Goal: Navigation & Orientation: Find specific page/section

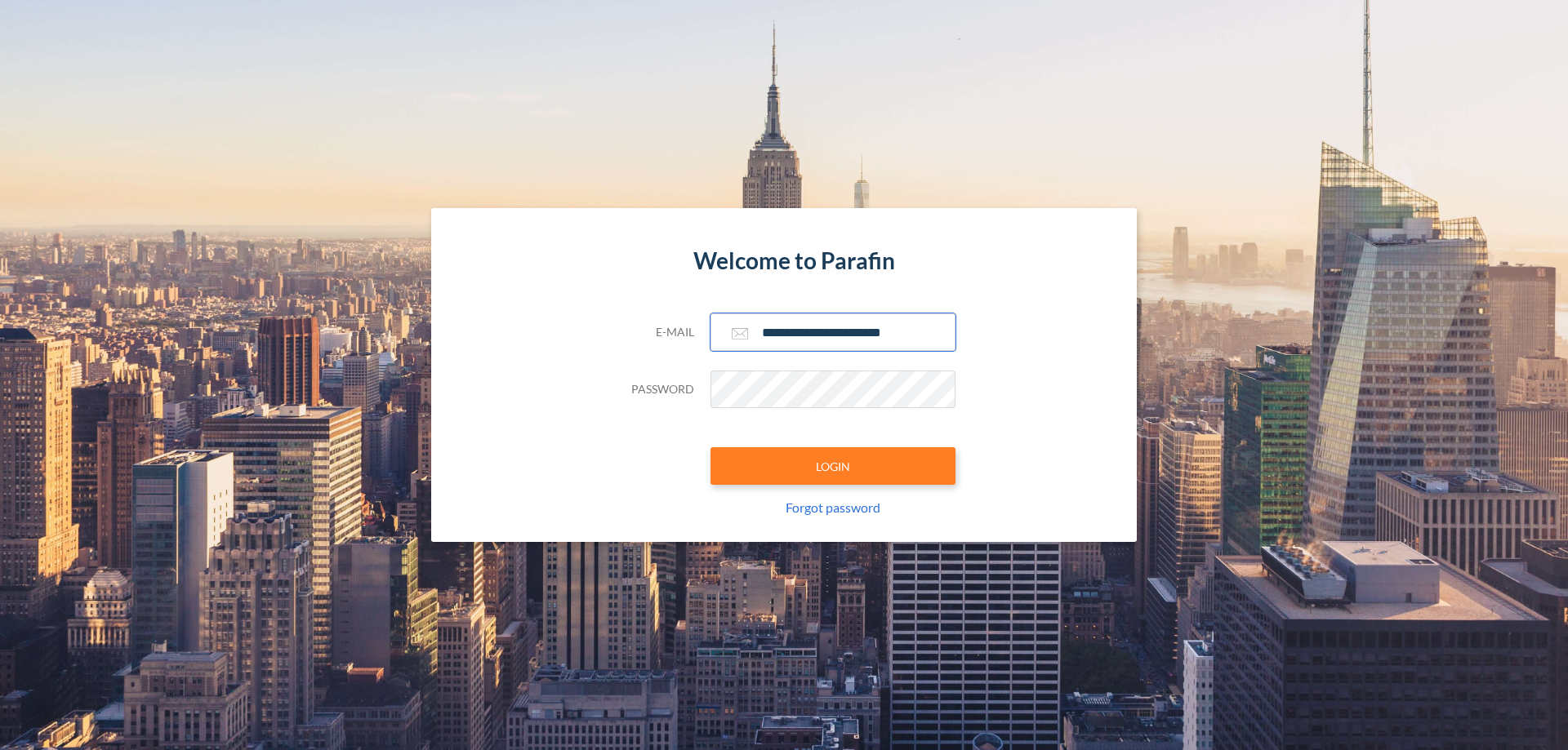
type input "**********"
click at [833, 466] on button "LOGIN" at bounding box center [832, 466] width 245 height 38
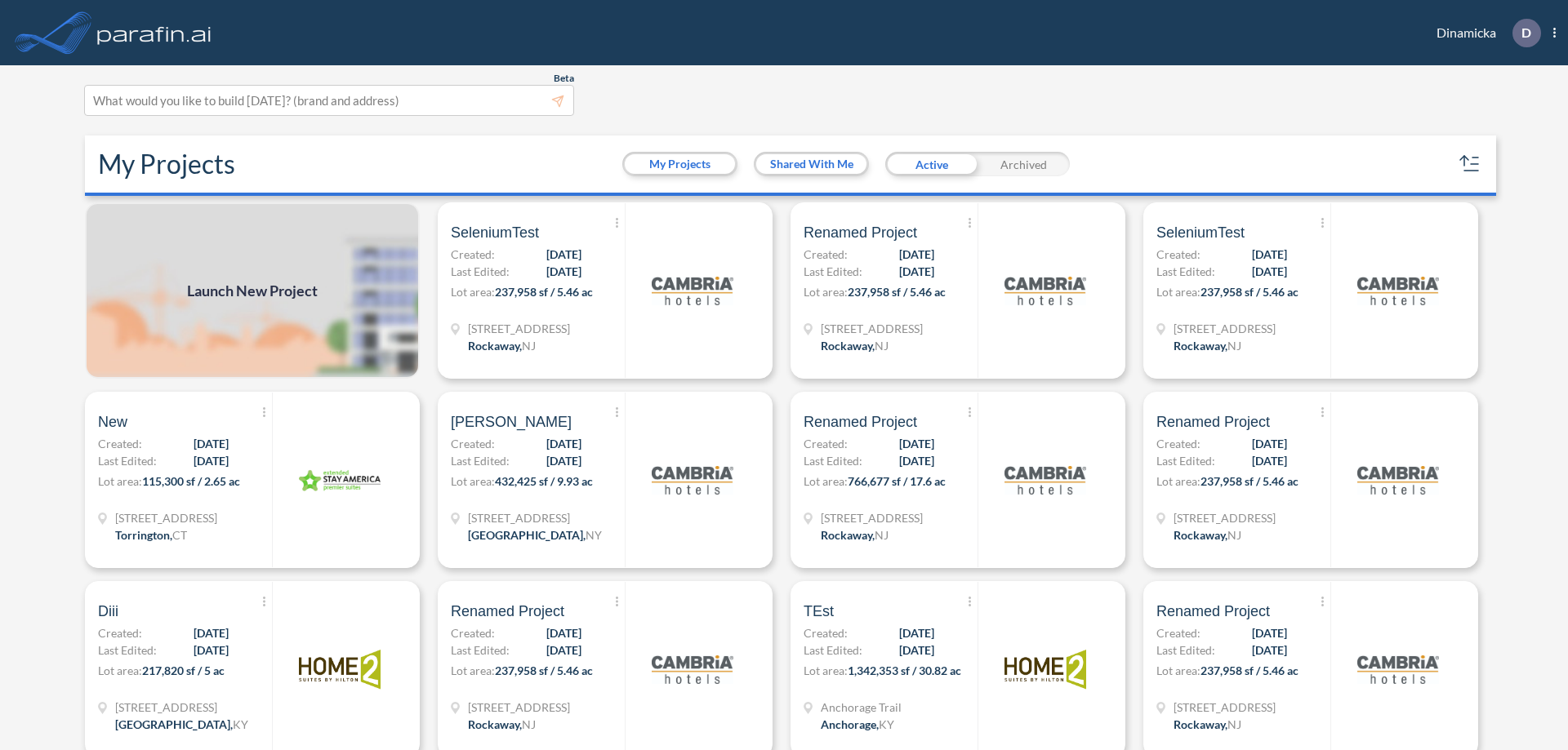
scroll to position [4, 0]
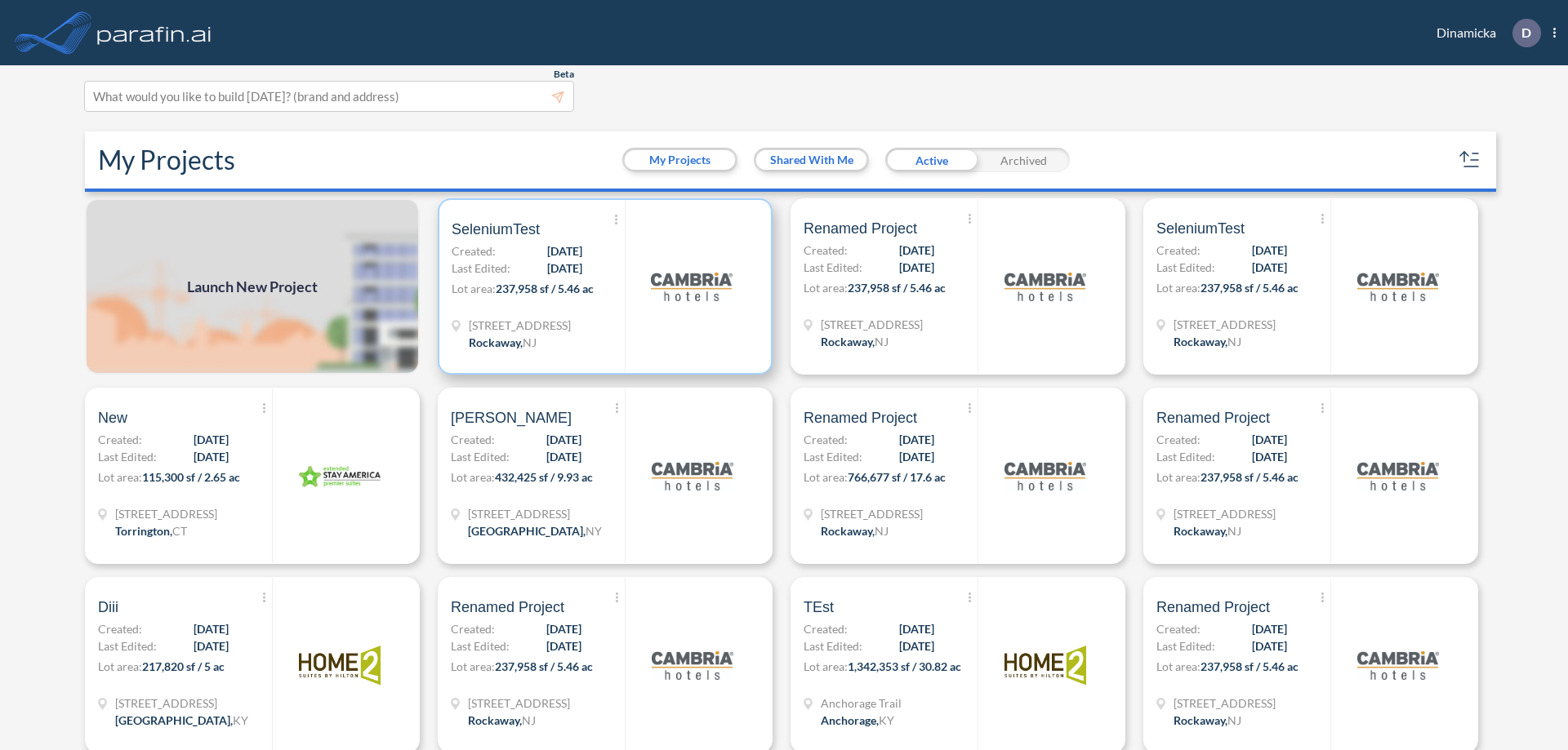
click at [601, 287] on p "Lot area: 237,958 sf / 5.46 ac" at bounding box center [538, 291] width 173 height 23
